Goal: Task Accomplishment & Management: Manage account settings

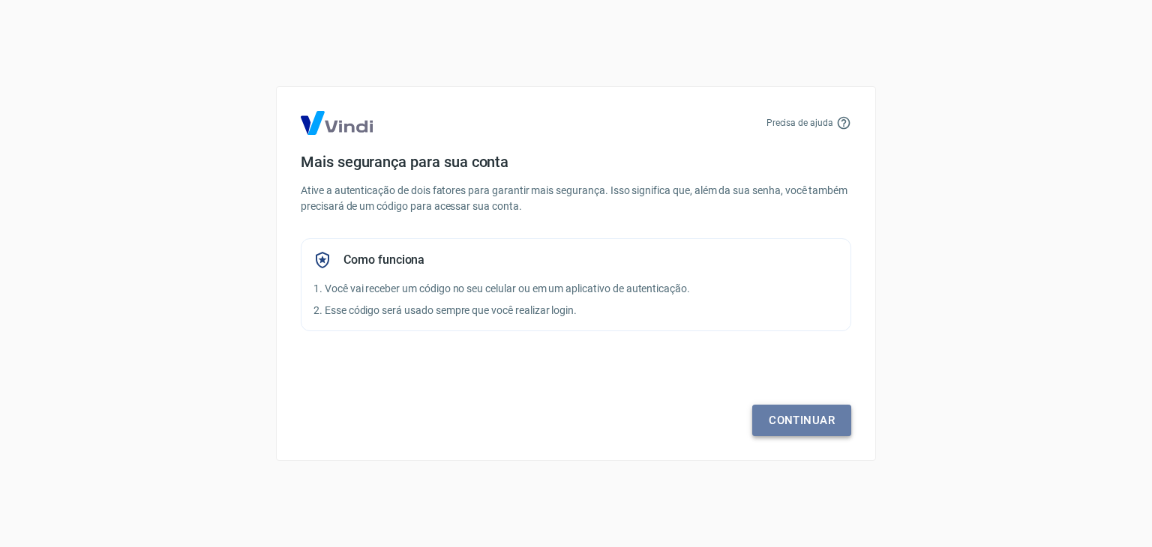
click at [810, 427] on link "Continuar" at bounding box center [801, 420] width 99 height 31
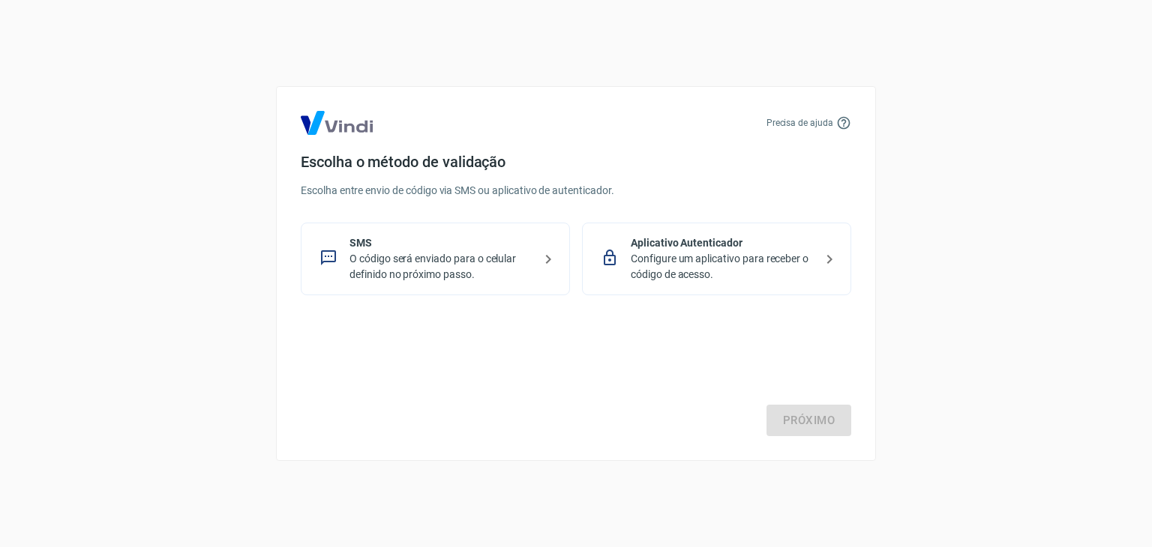
click at [506, 261] on p "O código será enviado para o celular definido no próximo passo." at bounding box center [441, 266] width 184 height 31
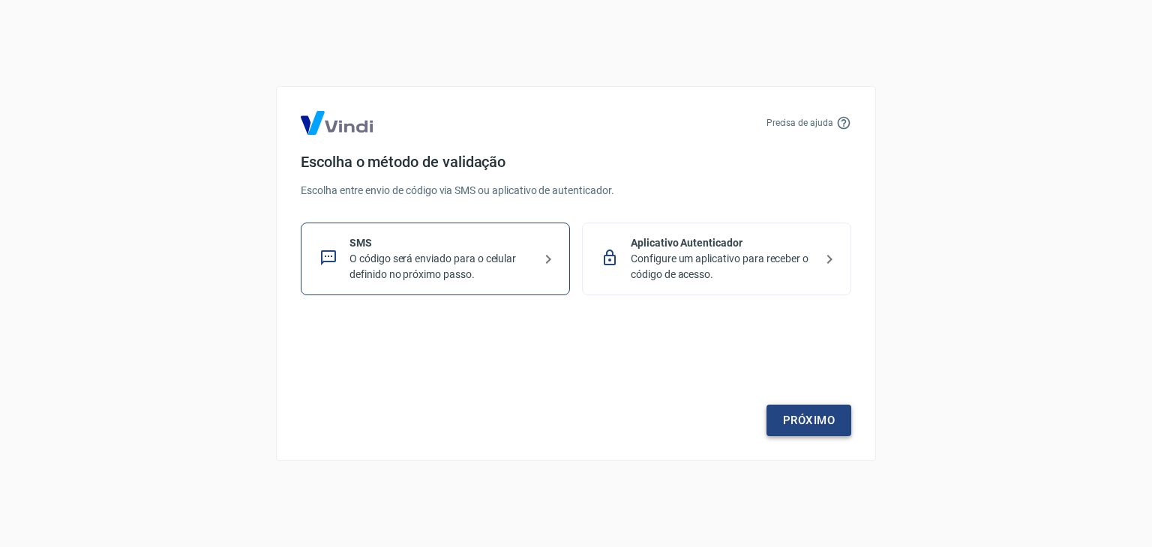
click at [796, 410] on link "Próximo" at bounding box center [808, 420] width 85 height 31
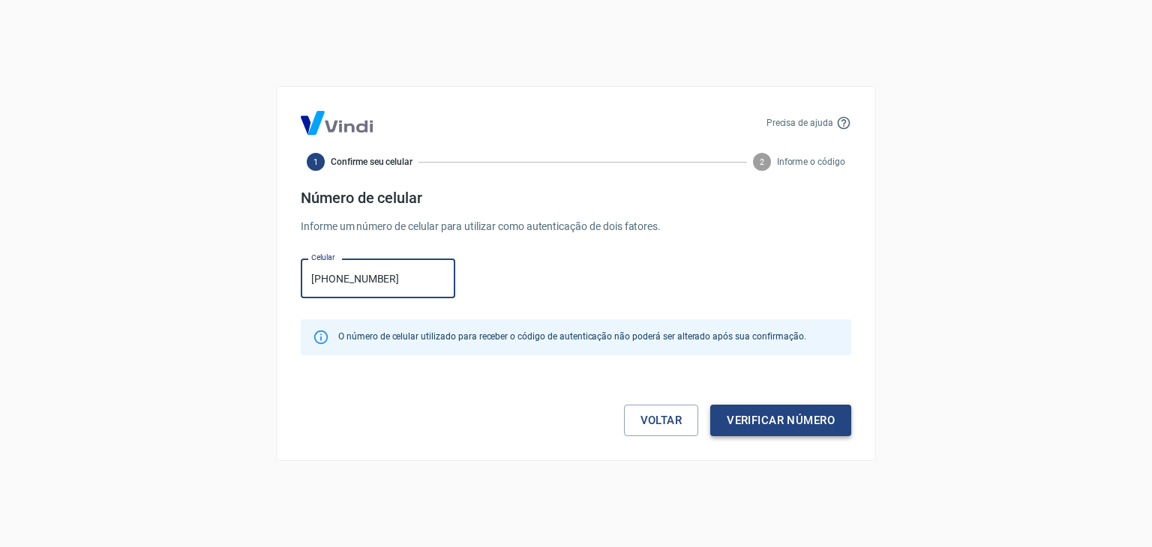
type input "(21) 98783-2012"
click at [763, 418] on button "Verificar número" at bounding box center [780, 420] width 141 height 31
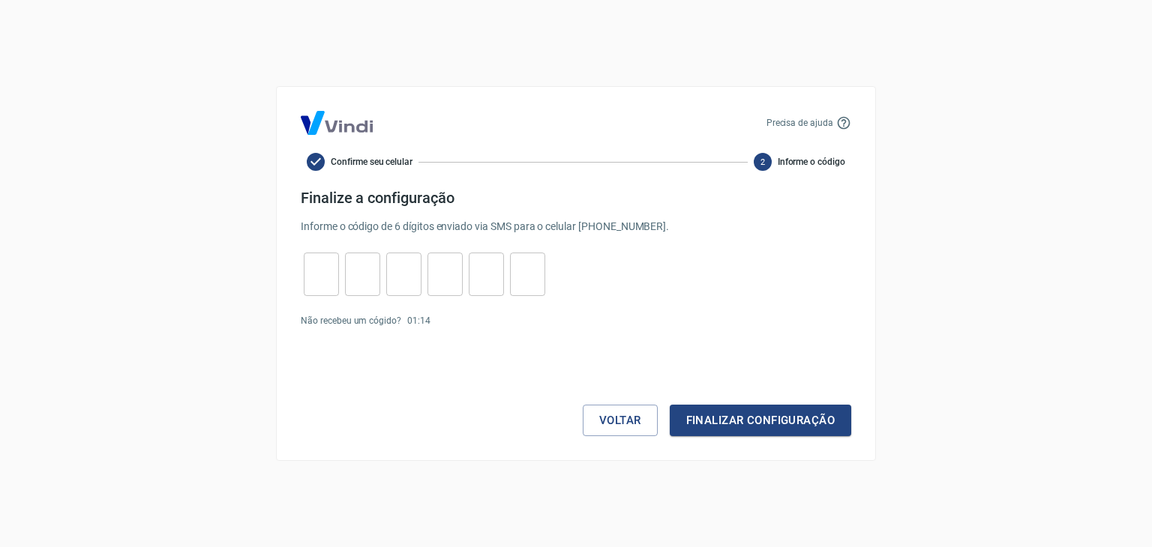
click at [327, 281] on input "tel" at bounding box center [321, 275] width 35 height 32
type input "8"
type input "3"
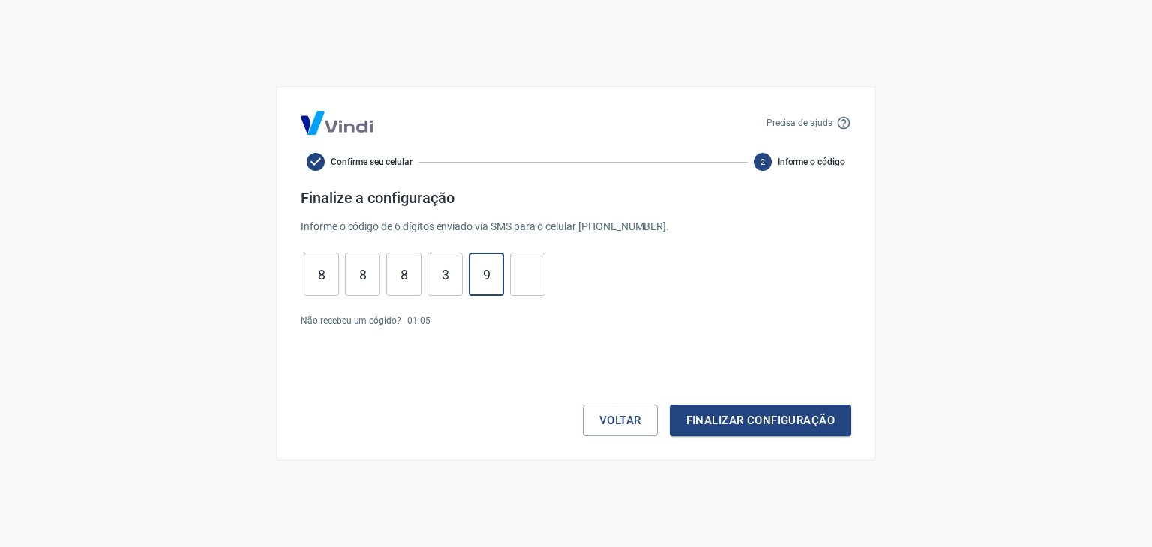
type input "9"
click at [642, 226] on p "Informe o código de 6 dígitos enviado via SMS para o celular (21) 98783-2012 ." at bounding box center [576, 227] width 550 height 16
click at [342, 320] on p "Não recebeu um cógido?" at bounding box center [351, 320] width 100 height 13
click at [459, 320] on link "Enviar novamente" at bounding box center [472, 321] width 73 height 10
drag, startPoint x: 534, startPoint y: 262, endPoint x: 366, endPoint y: 241, distance: 169.3
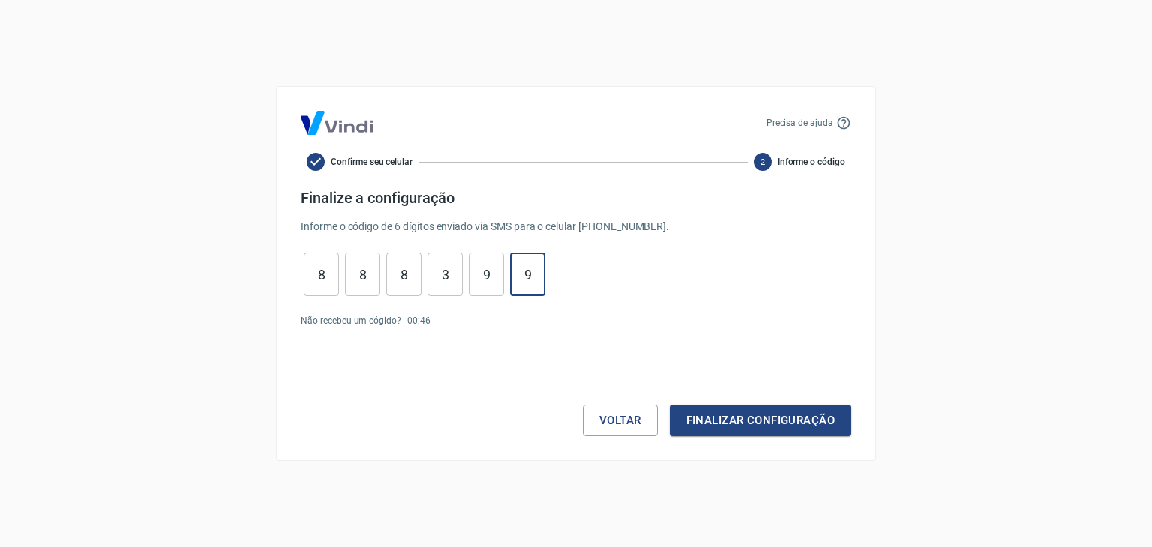
click at [366, 241] on form "Finalize a configuração Informe o código de 6 dígitos enviado via SMS para o ce…" at bounding box center [576, 312] width 550 height 247
click at [670, 405] on button "Finalizar configuração" at bounding box center [760, 420] width 181 height 31
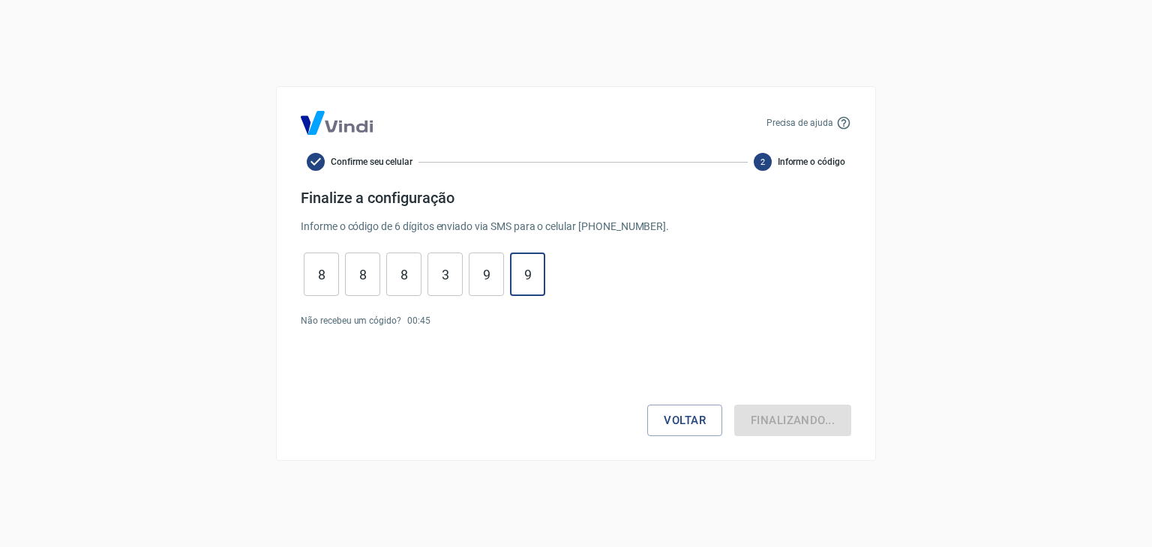
type input "9"
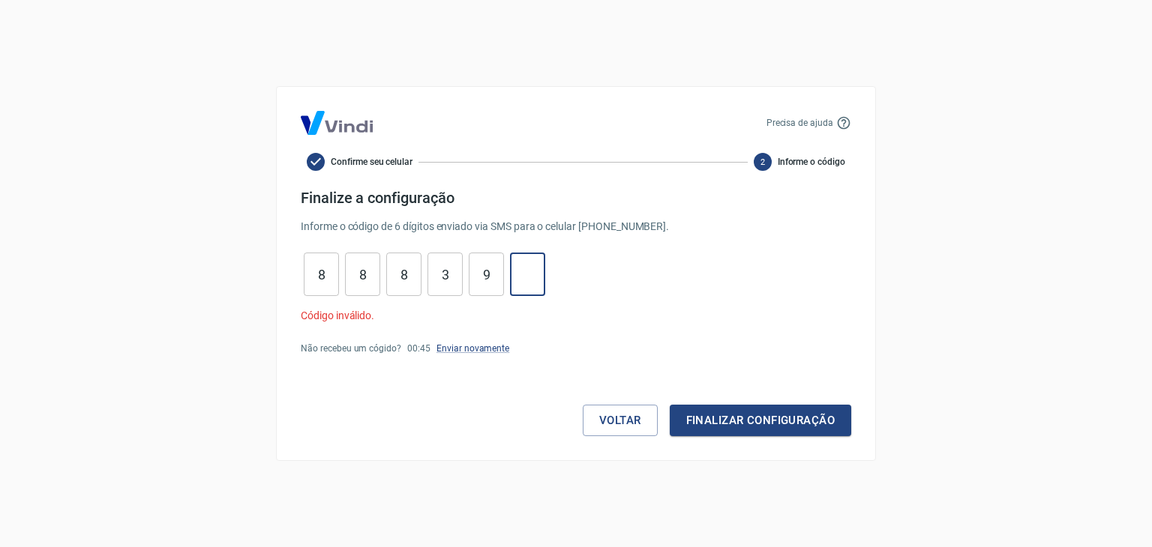
type input "9"
type input "3"
type input "8"
type input "3"
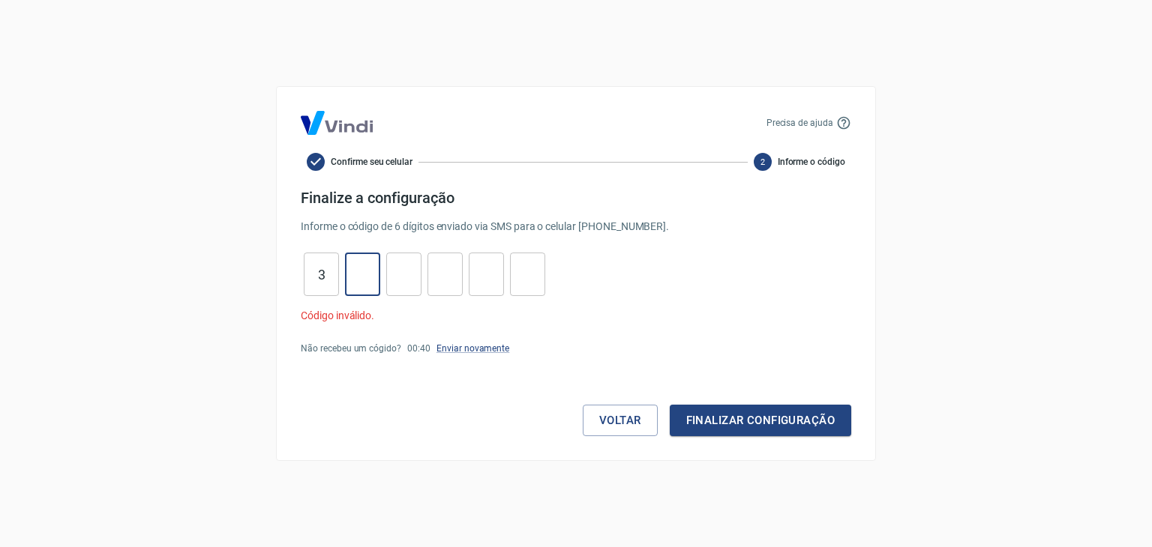
type input "5"
type input "2"
type input "4"
type input "5"
click at [701, 427] on button "Finalizar configuração" at bounding box center [760, 420] width 181 height 31
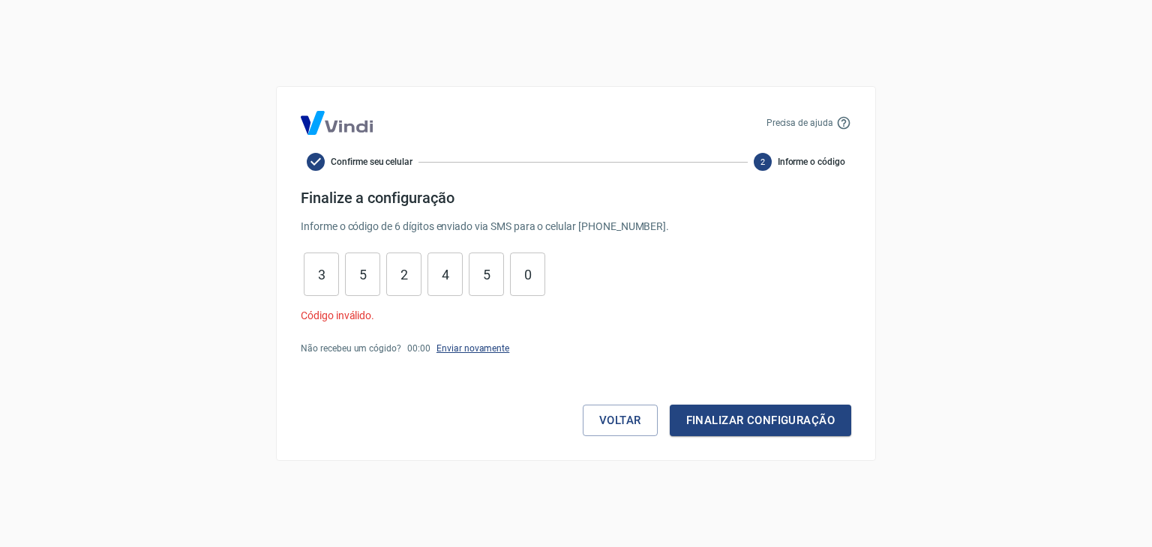
click at [485, 349] on link "Enviar novamente" at bounding box center [472, 348] width 73 height 10
click at [472, 349] on link "Enviar novamente" at bounding box center [472, 348] width 73 height 10
drag, startPoint x: 472, startPoint y: 349, endPoint x: 521, endPoint y: 268, distance: 93.9
click at [521, 268] on form "Finalize a configuração Informe o código de 6 dígitos enviado via SMS para o ce…" at bounding box center [576, 312] width 550 height 247
click at [531, 271] on input "0" at bounding box center [527, 275] width 35 height 32
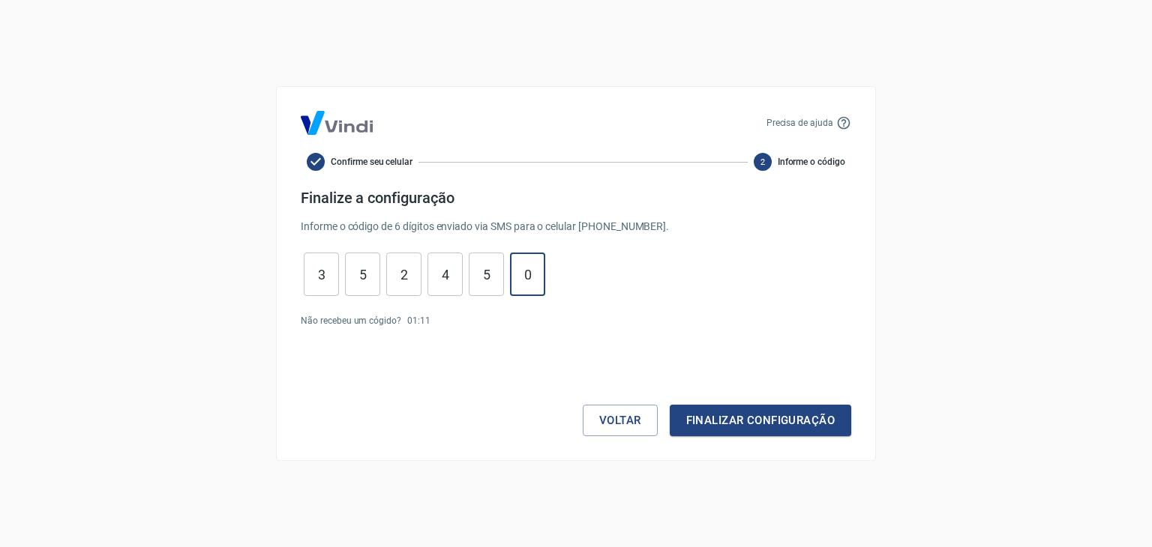
type input "0"
type input "5"
type input "4"
type input "2"
type input "5"
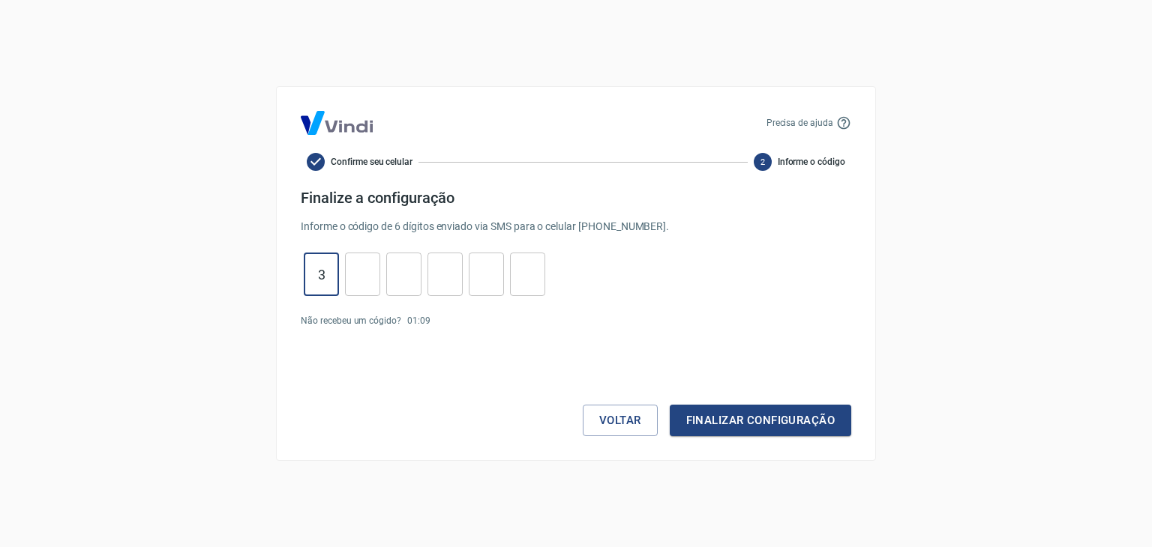
type input "3"
type input "8"
type input "2"
type input "0"
type input "7"
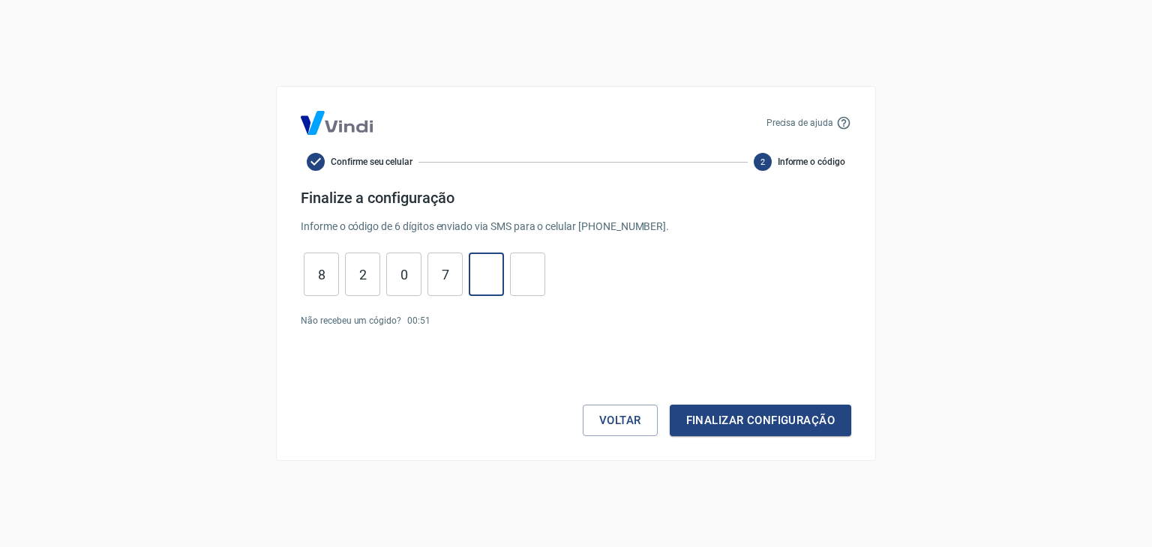
type input "7"
type input "6"
click at [780, 406] on button "Finalizar configuração" at bounding box center [760, 420] width 181 height 31
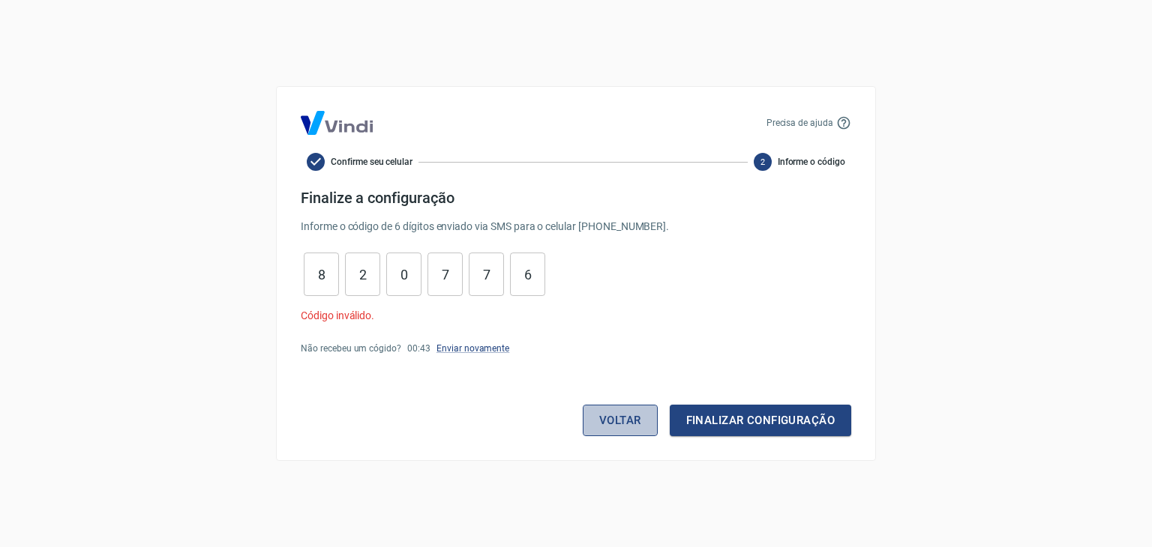
click at [639, 419] on button "Voltar" at bounding box center [620, 420] width 75 height 31
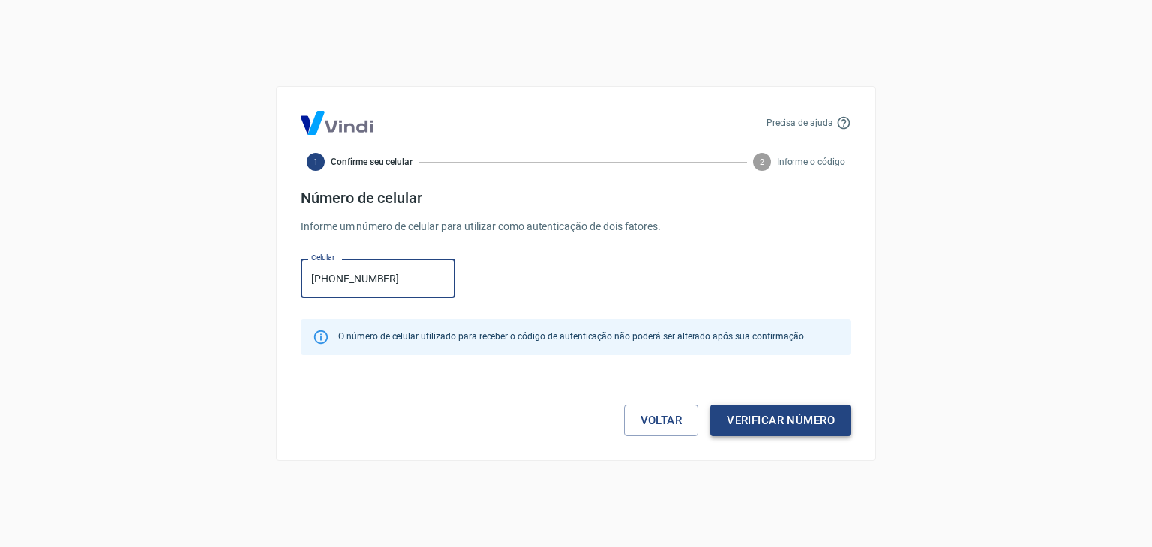
type input "(21) 98783-2012"
click at [777, 418] on button "Verificar número" at bounding box center [780, 420] width 141 height 31
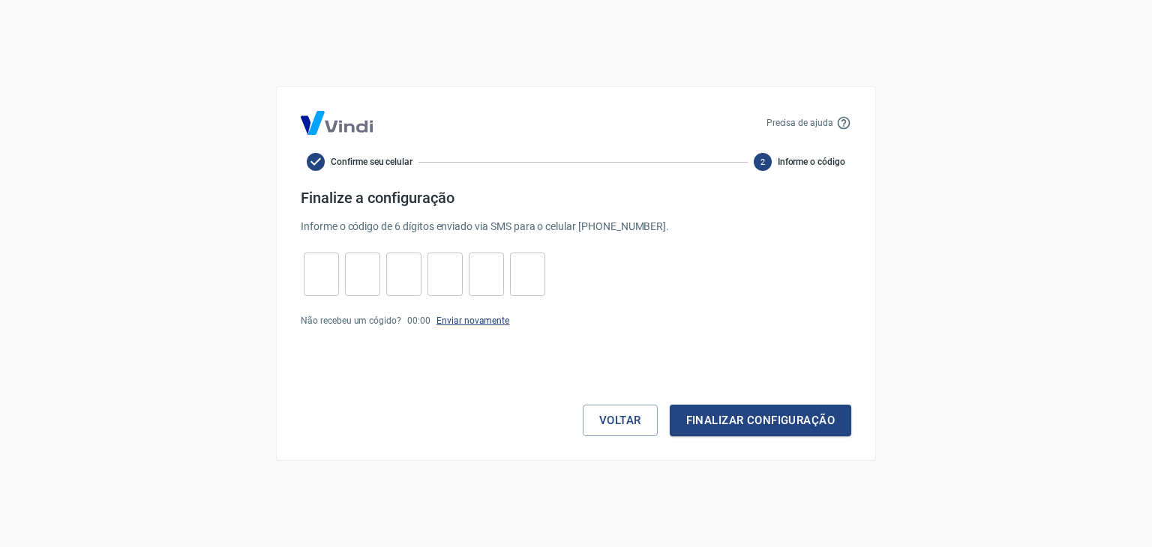
click at [448, 322] on link "Enviar novamente" at bounding box center [472, 321] width 73 height 10
click at [321, 286] on input "tel" at bounding box center [321, 275] width 35 height 32
type input "0"
type input "1"
type input "6"
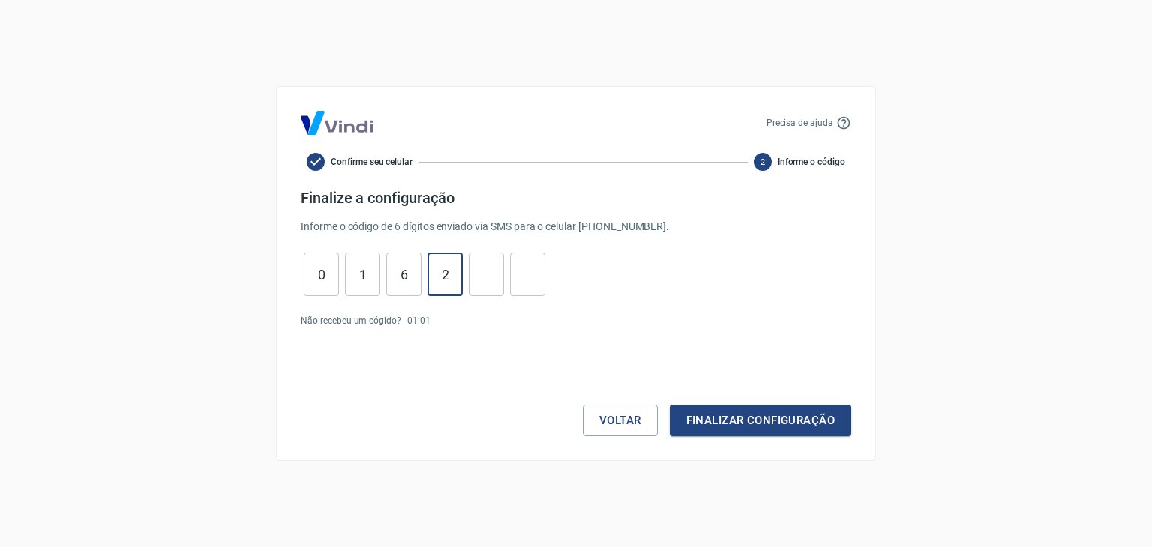
type input "2"
type input "0"
type input "3"
click at [692, 424] on button "Finalizar configuração" at bounding box center [760, 420] width 181 height 31
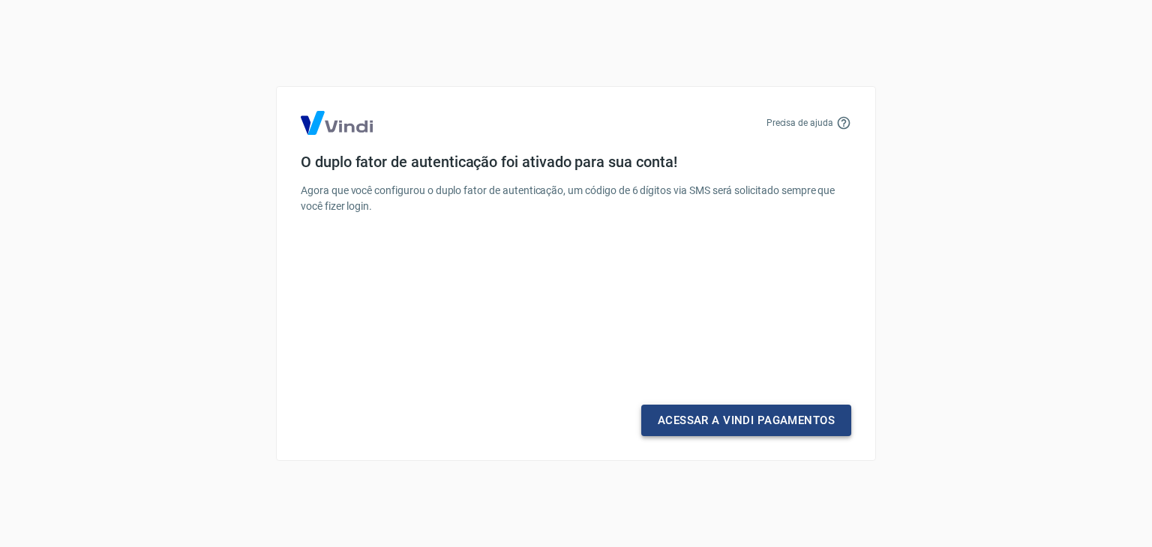
click at [692, 424] on link "Acessar a Vindi Pagamentos" at bounding box center [746, 420] width 210 height 31
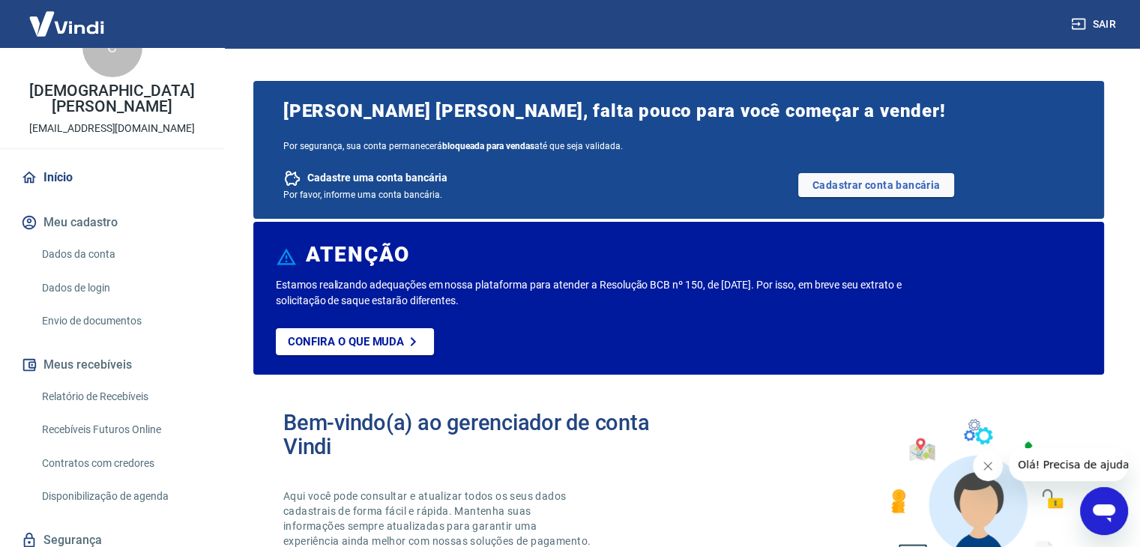
scroll to position [43, 0]
click at [115, 253] on link "Dados da conta" at bounding box center [121, 253] width 170 height 31
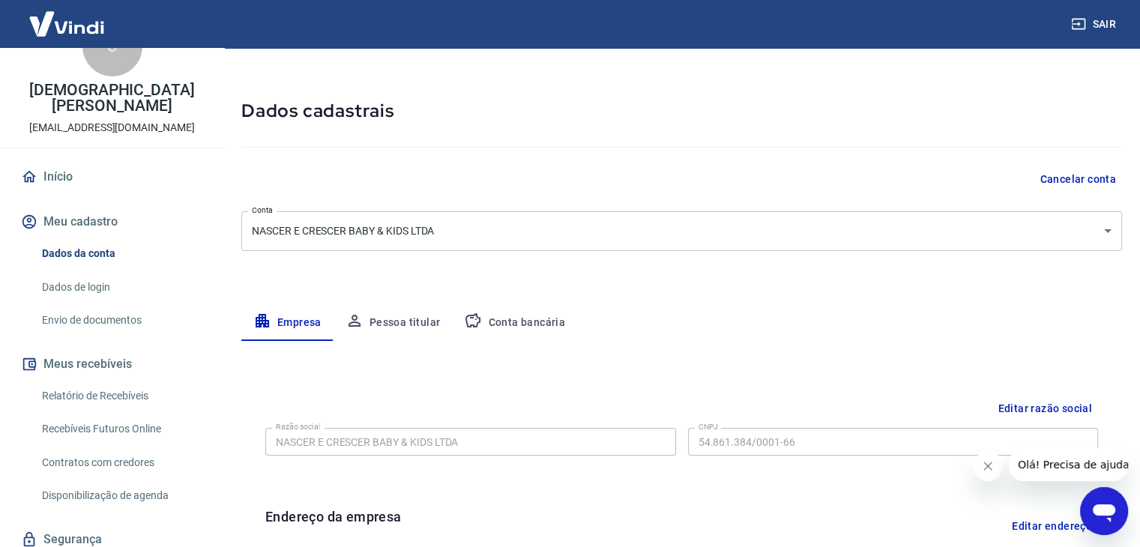
scroll to position [40, 0]
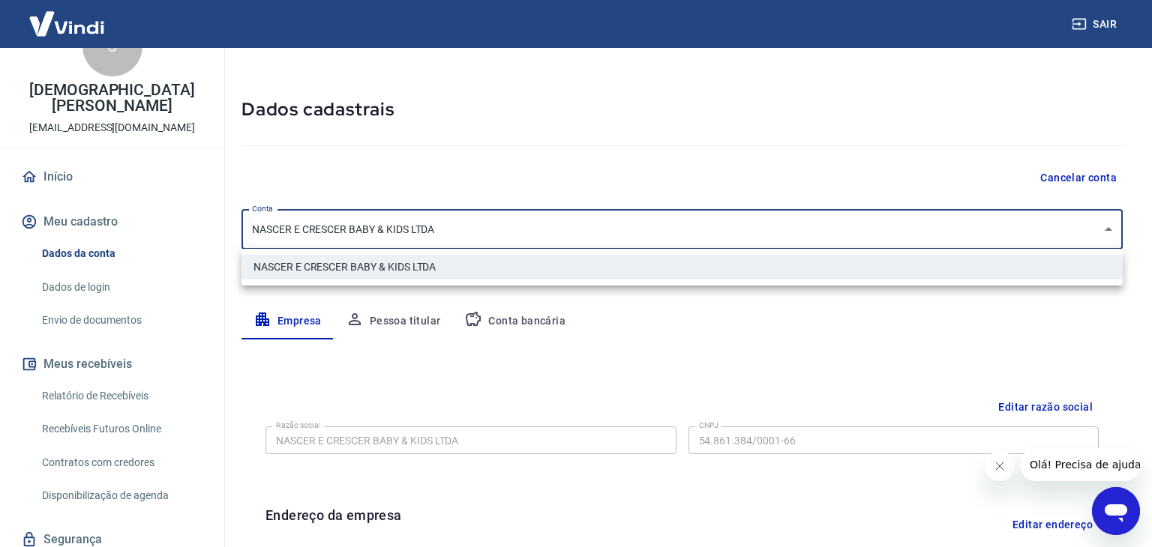
click at [1092, 222] on body "Sair C Cristiano Spezani Pereura Melo cristiano@nascerecrescerbaby.com.br Iníci…" at bounding box center [576, 233] width 1152 height 547
click at [1056, 252] on ul "NASCER E CRESCER BABY & KIDS LTDA" at bounding box center [681, 267] width 881 height 37
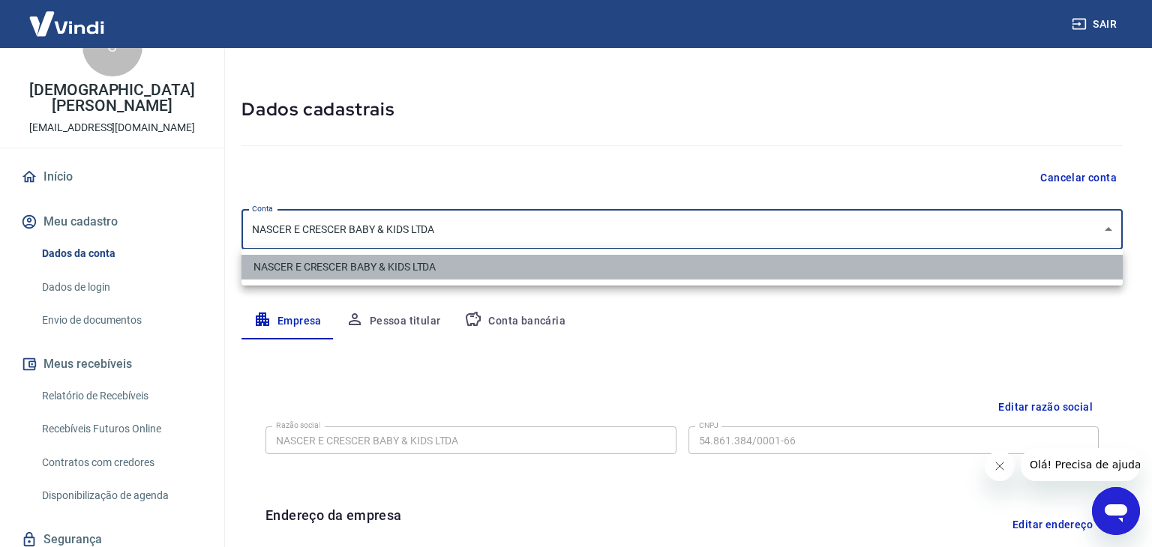
click at [1050, 268] on li "NASCER E CRESCER BABY & KIDS LTDA" at bounding box center [681, 267] width 881 height 25
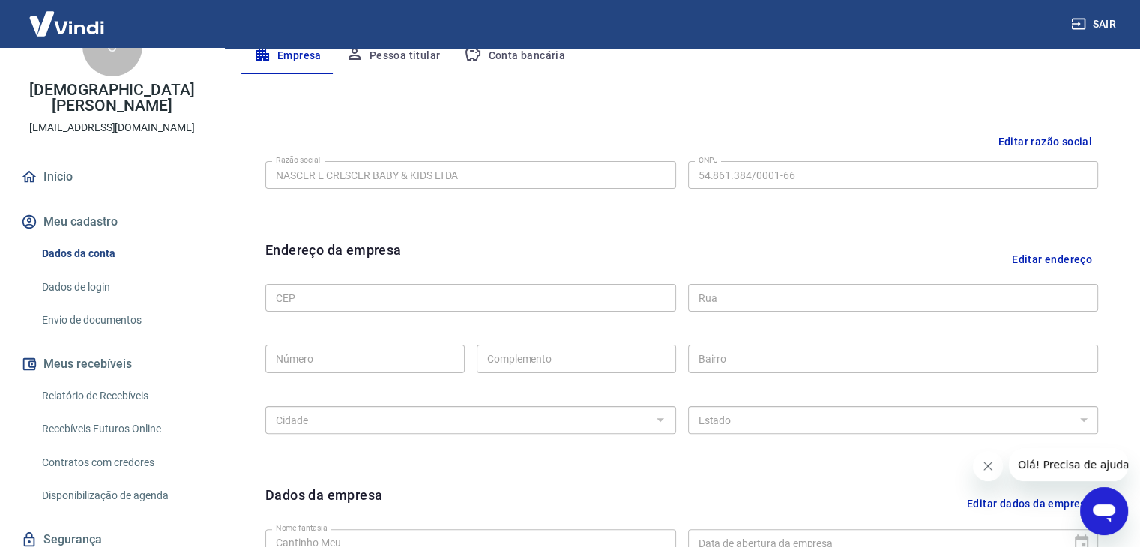
scroll to position [318, 0]
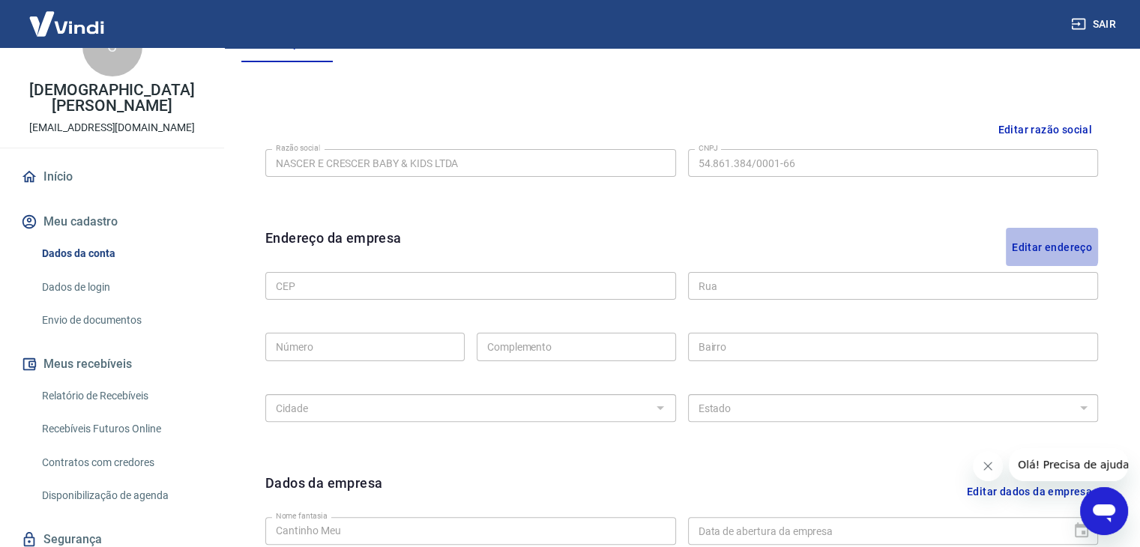
click at [1034, 241] on button "Editar endereço" at bounding box center [1052, 247] width 92 height 38
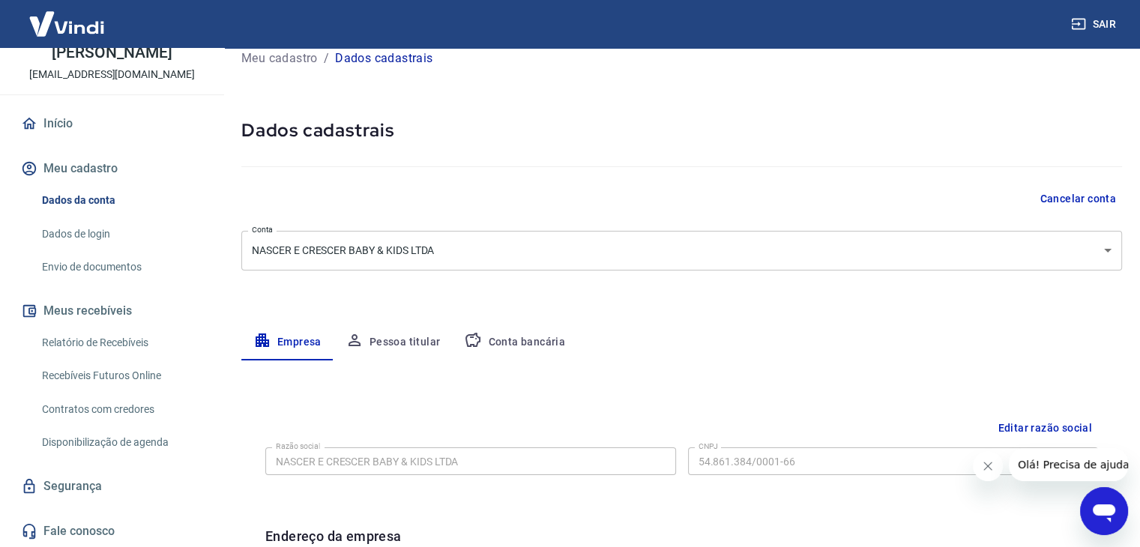
scroll to position [0, 0]
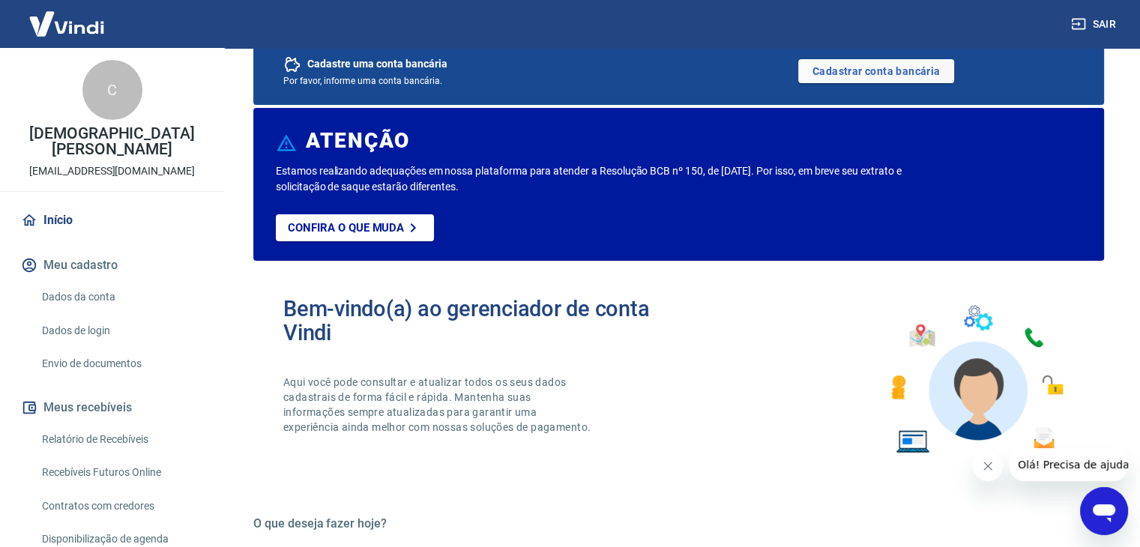
scroll to position [116, 0]
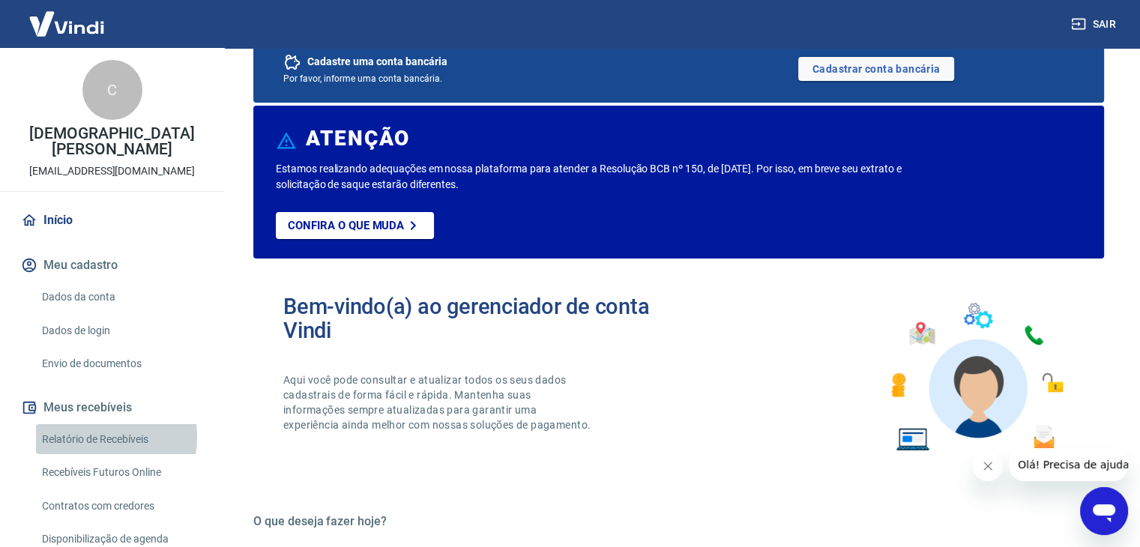
click at [94, 437] on link "Relatório de Recebíveis" at bounding box center [121, 439] width 170 height 31
